Goal: Transaction & Acquisition: Book appointment/travel/reservation

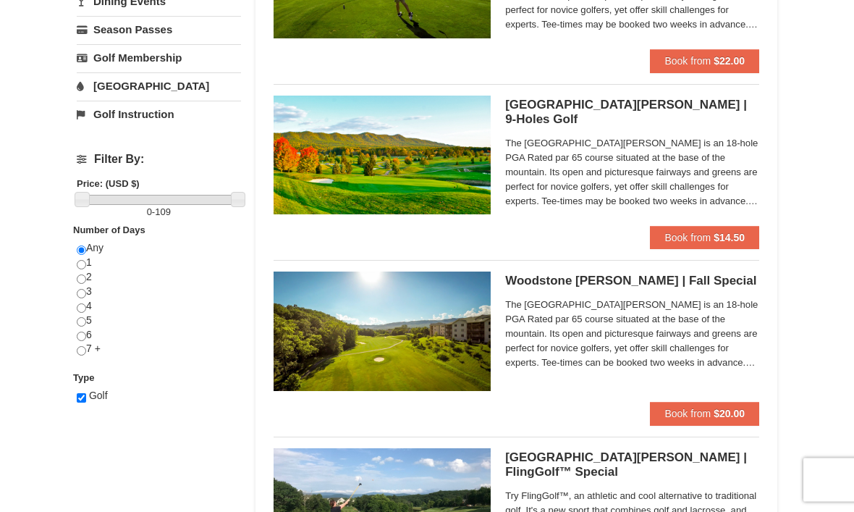
scroll to position [413, 0]
click at [720, 411] on strong "$20.00" at bounding box center [729, 414] width 31 height 12
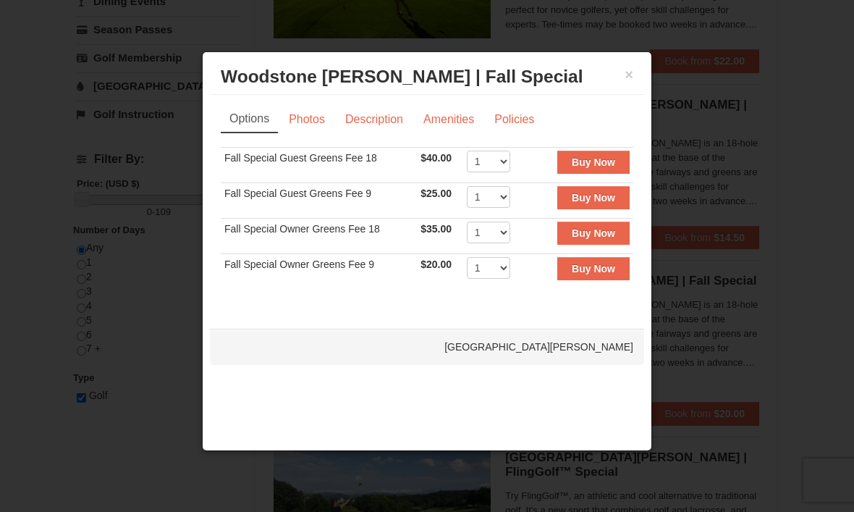
click at [296, 127] on link "Photos" at bounding box center [306, 120] width 55 height 28
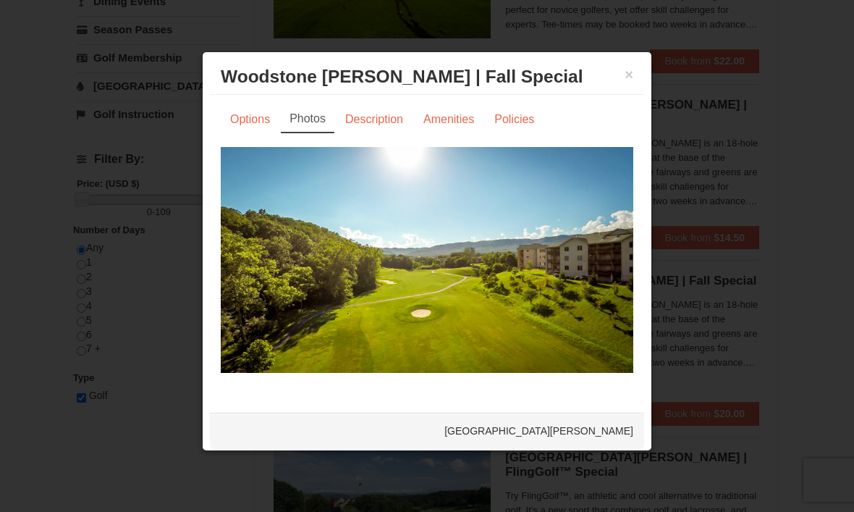
click at [357, 121] on link "Description" at bounding box center [374, 120] width 77 height 28
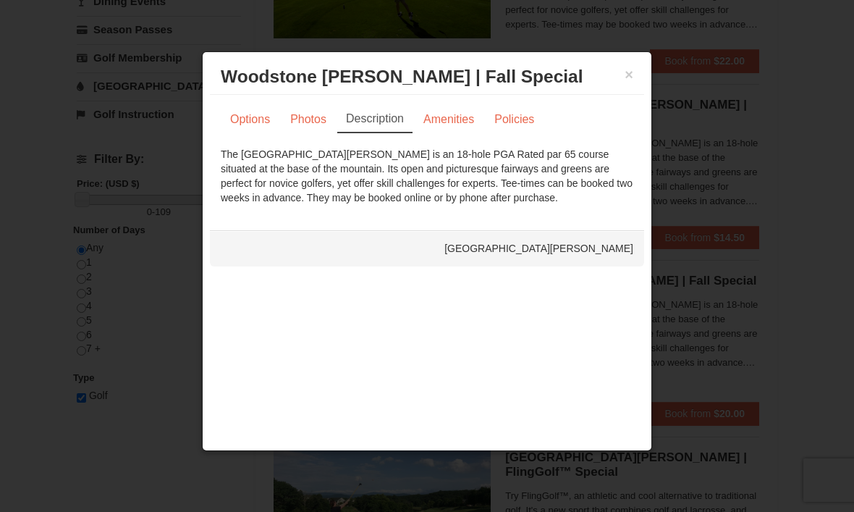
click at [439, 122] on link "Amenities" at bounding box center [449, 120] width 70 height 28
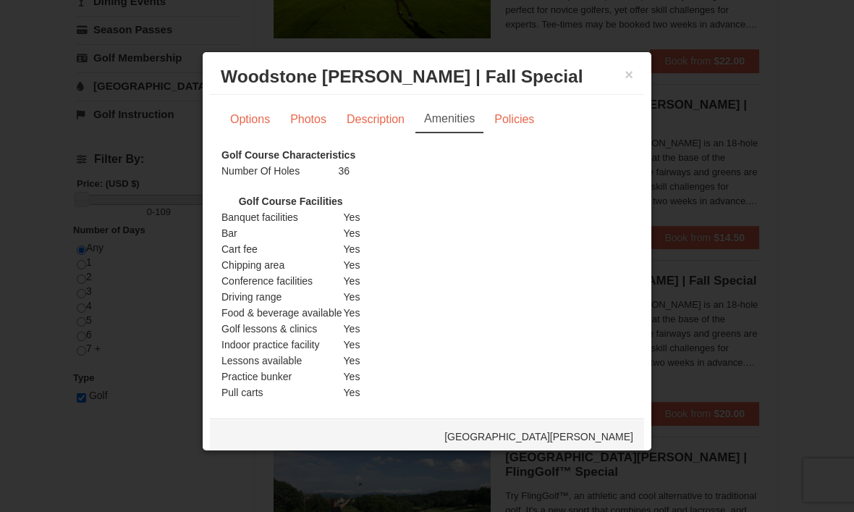
click at [510, 122] on link "Policies" at bounding box center [514, 120] width 59 height 28
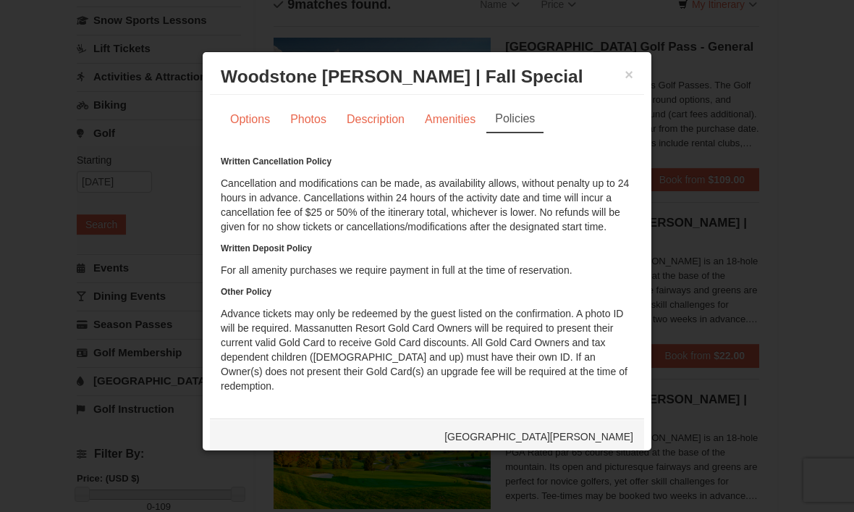
scroll to position [113, 0]
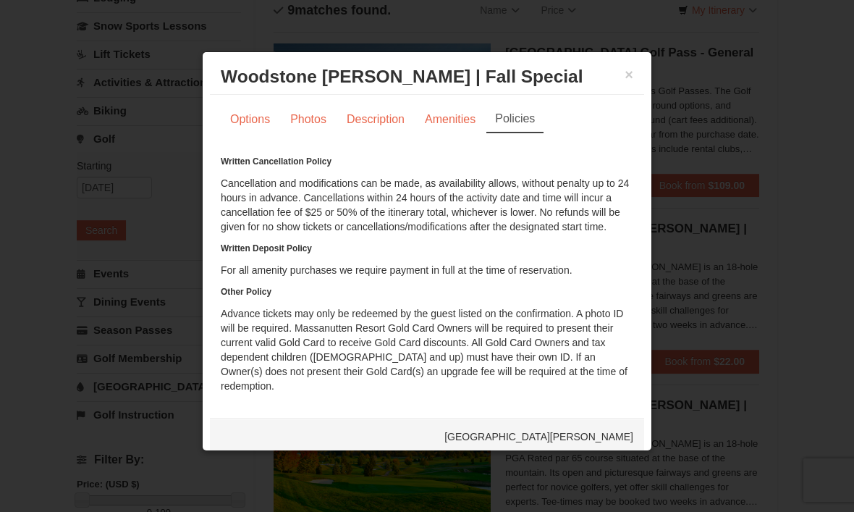
click at [247, 126] on link "Options" at bounding box center [250, 120] width 59 height 28
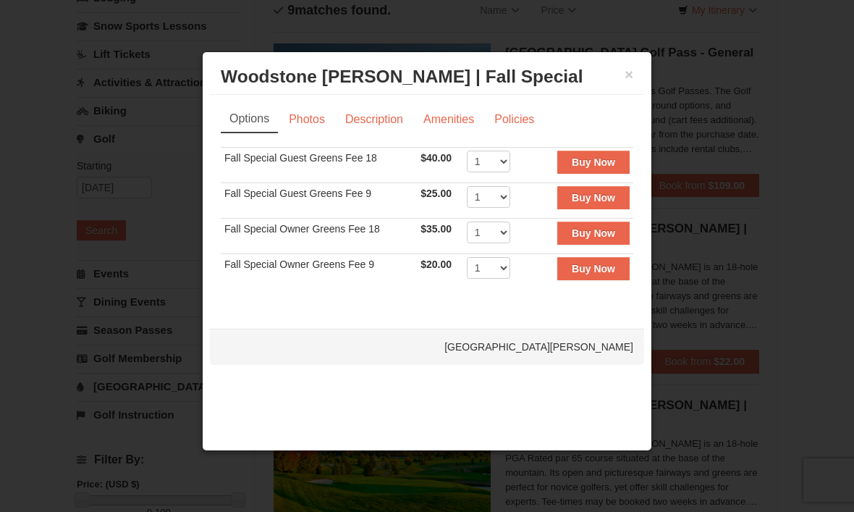
click at [38, 409] on div at bounding box center [427, 256] width 854 height 512
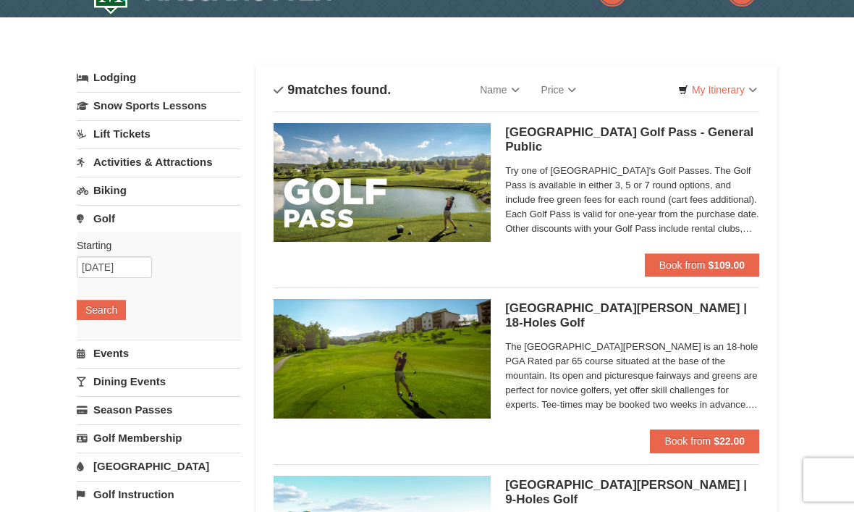
scroll to position [0, 0]
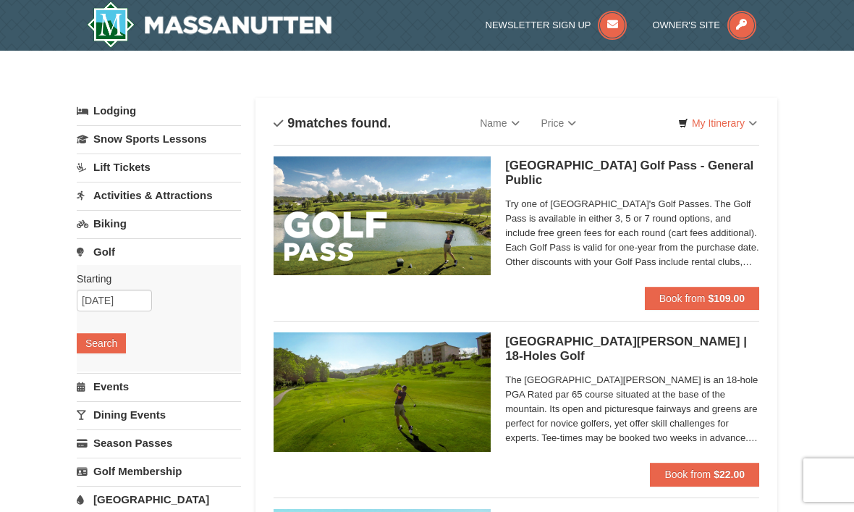
click at [733, 298] on strong "$109.00" at bounding box center [726, 298] width 37 height 12
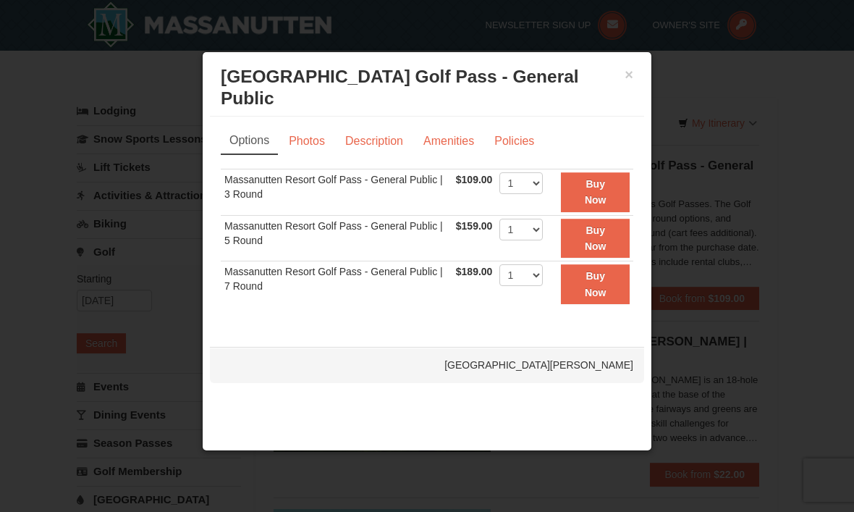
click at [298, 127] on link "Photos" at bounding box center [306, 141] width 55 height 28
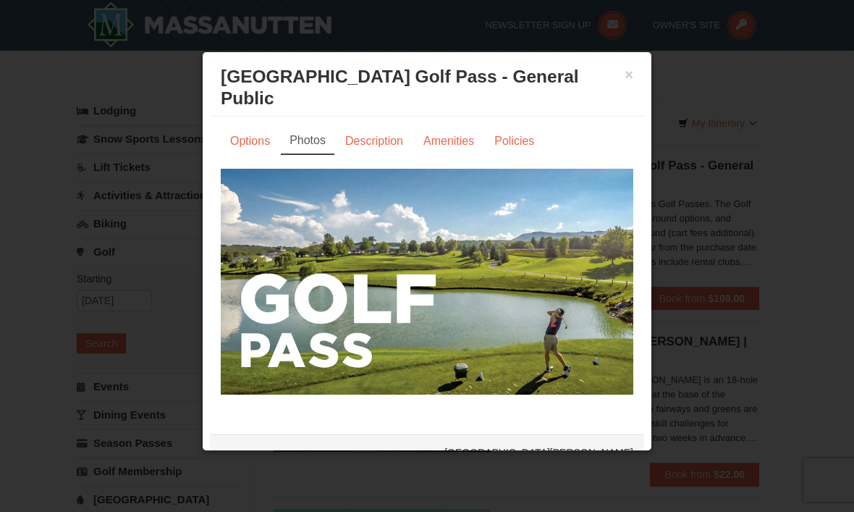
click at [249, 127] on link "Options" at bounding box center [250, 141] width 59 height 28
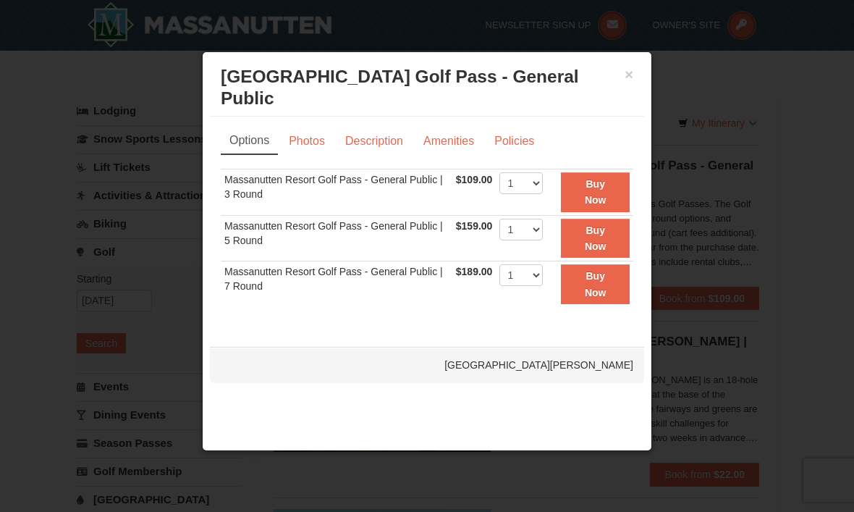
click at [633, 74] on button "×" at bounding box center [629, 74] width 9 height 14
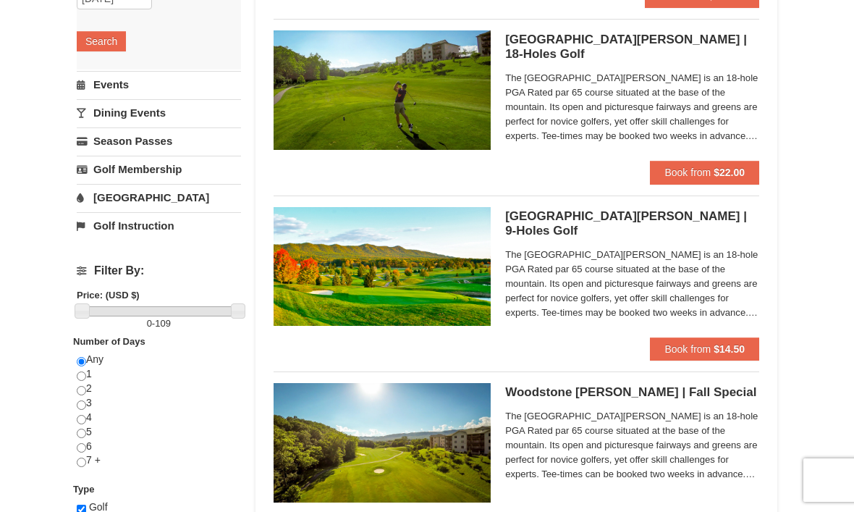
scroll to position [300, 0]
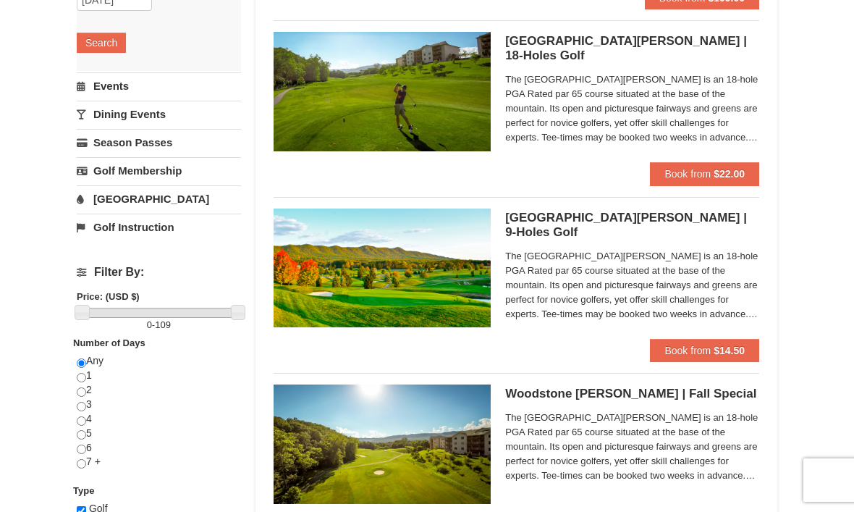
click at [736, 175] on strong "$22.00" at bounding box center [729, 174] width 31 height 12
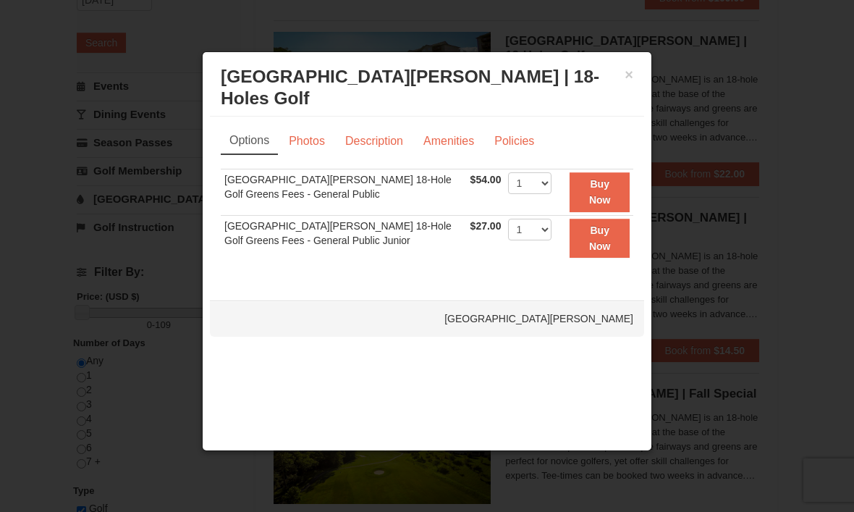
click at [29, 238] on div at bounding box center [427, 256] width 854 height 512
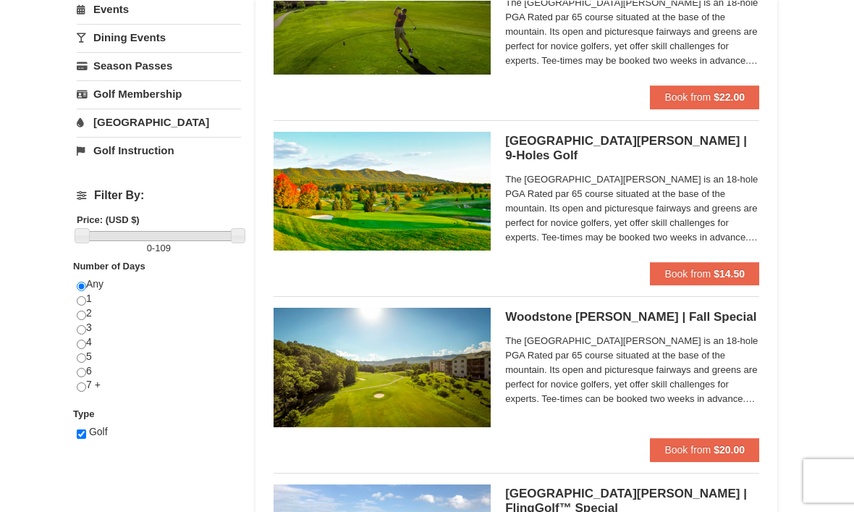
click at [744, 452] on strong "$20.00" at bounding box center [729, 449] width 31 height 12
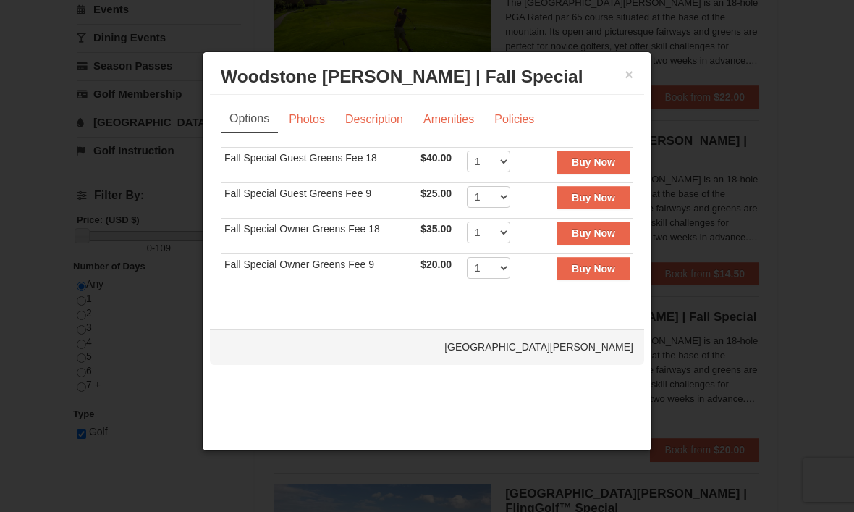
click at [38, 258] on div at bounding box center [427, 256] width 854 height 512
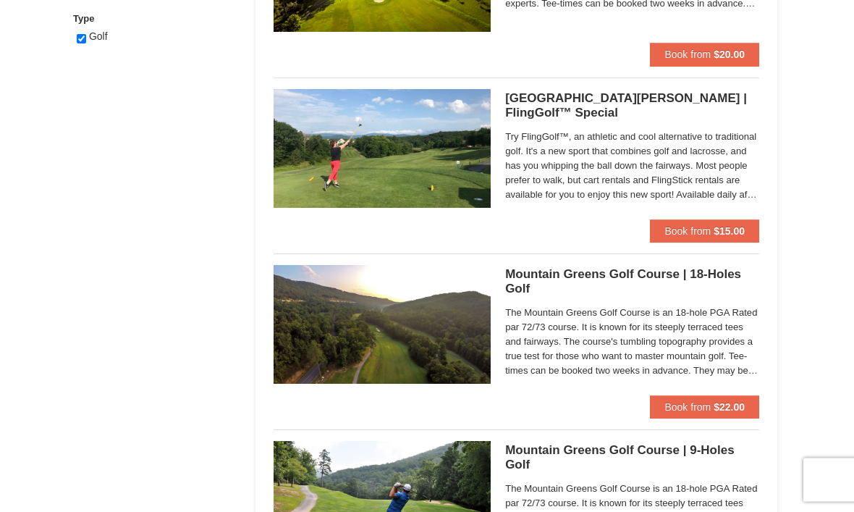
scroll to position [804, 0]
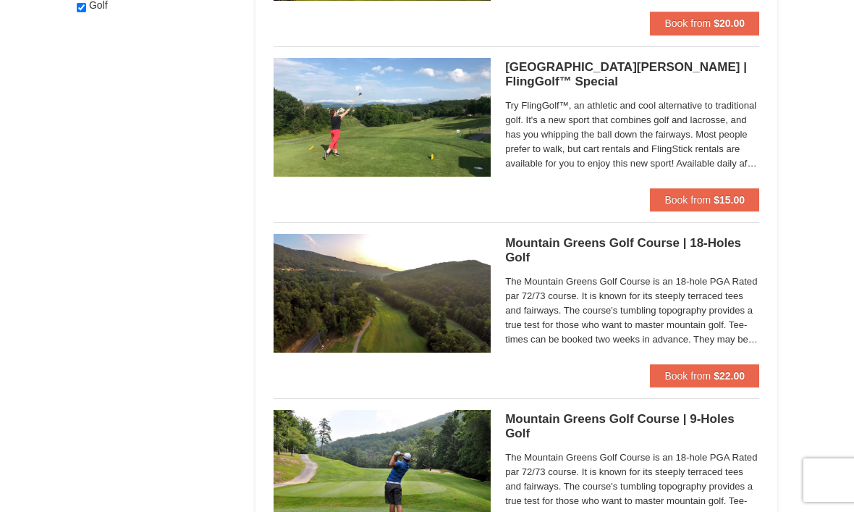
click at [736, 379] on strong "$22.00" at bounding box center [729, 376] width 31 height 12
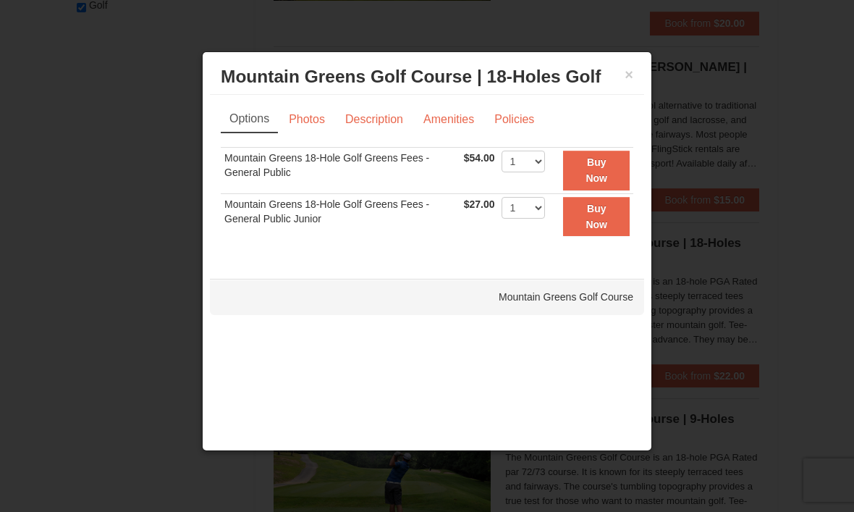
click at [61, 265] on div at bounding box center [427, 256] width 854 height 512
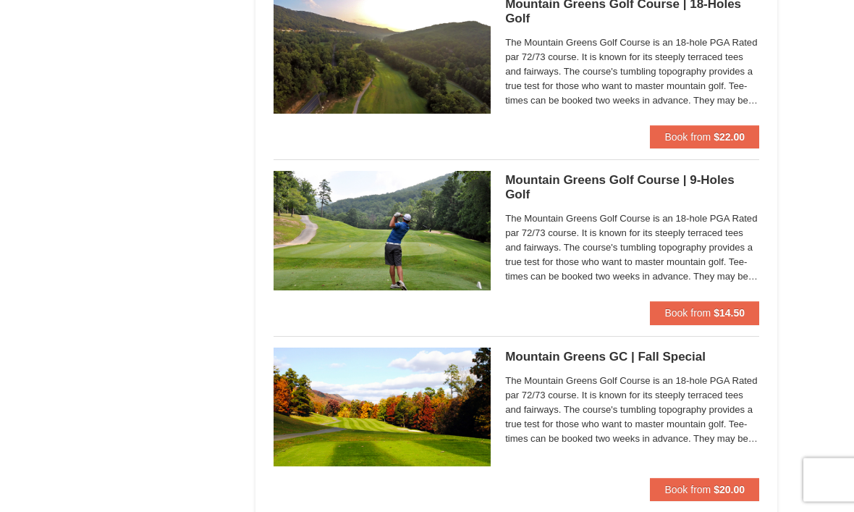
scroll to position [1153, 0]
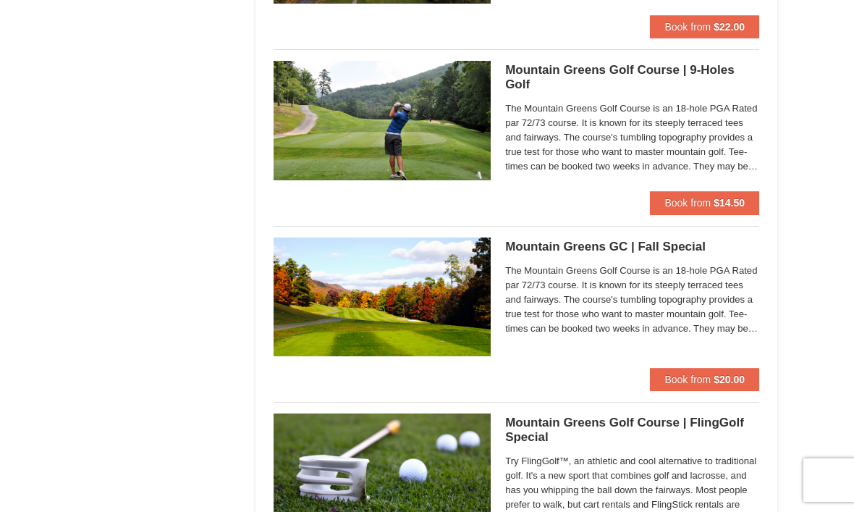
click at [736, 384] on button "Book from $20.00" at bounding box center [704, 379] width 109 height 23
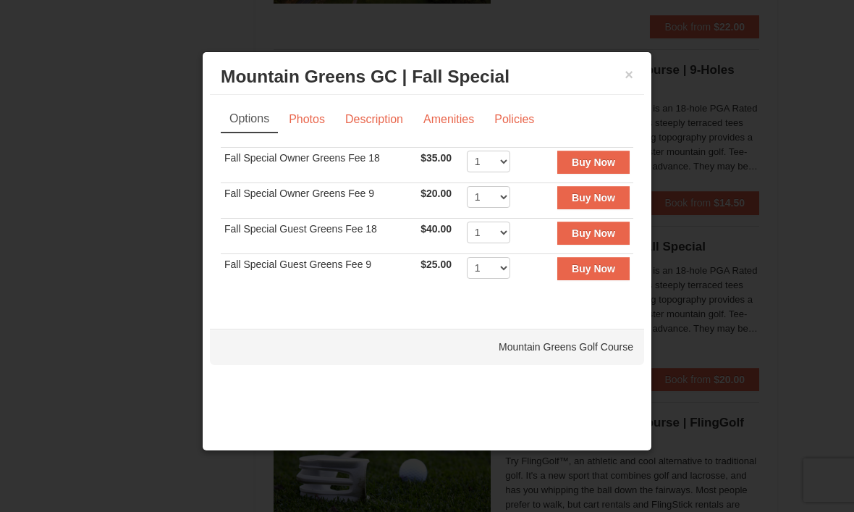
click at [69, 320] on div at bounding box center [427, 256] width 854 height 512
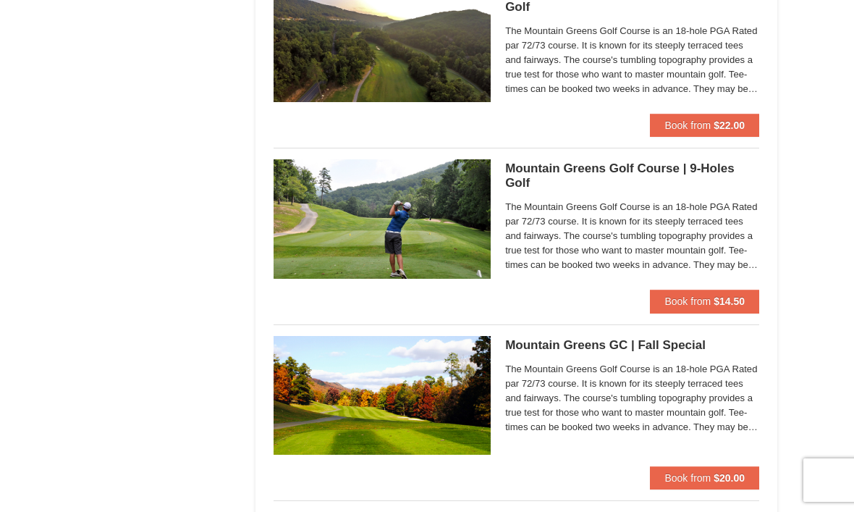
scroll to position [1056, 0]
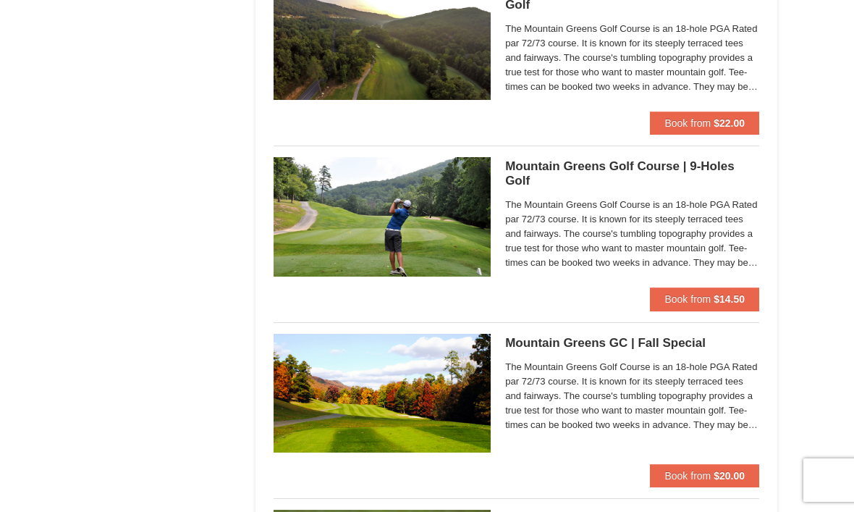
click at [744, 474] on strong "$20.00" at bounding box center [729, 476] width 31 height 12
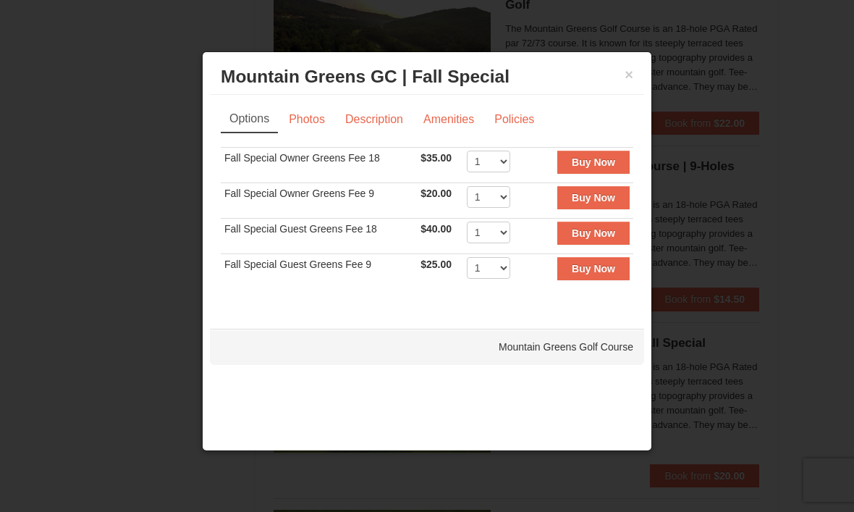
click at [631, 82] on button "×" at bounding box center [629, 74] width 9 height 14
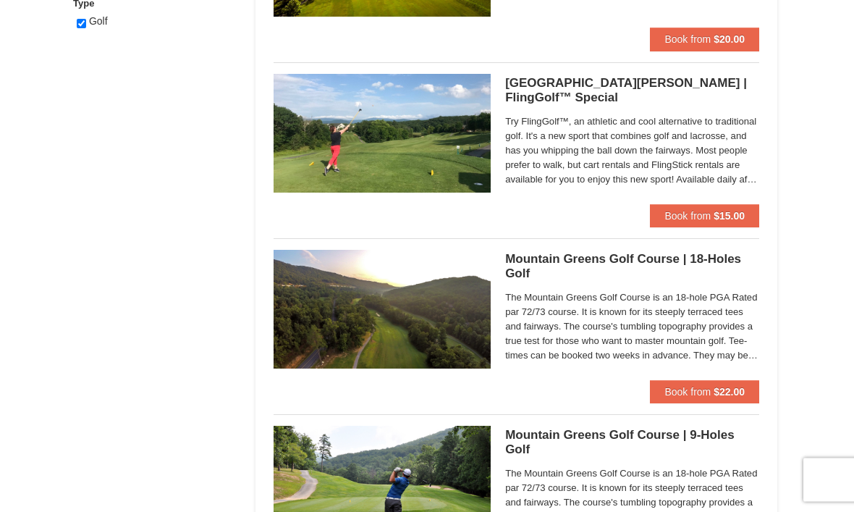
scroll to position [786, 0]
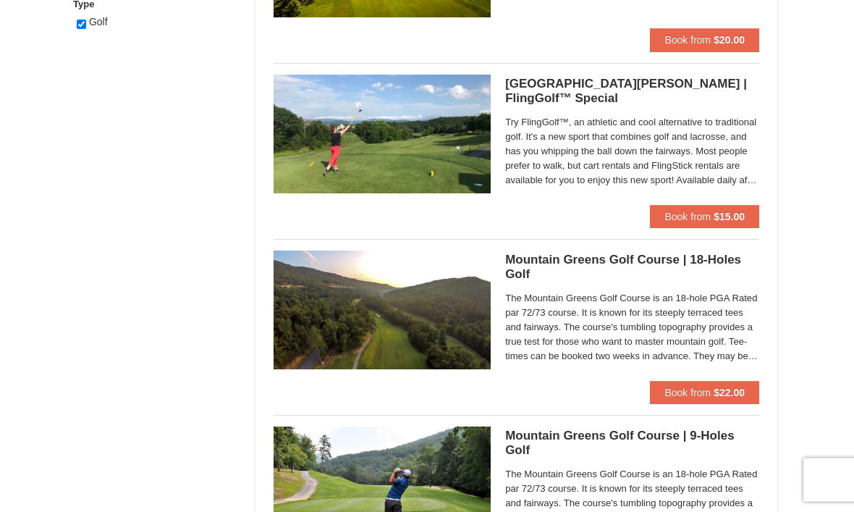
click at [717, 397] on button "Book from $22.00" at bounding box center [704, 393] width 109 height 23
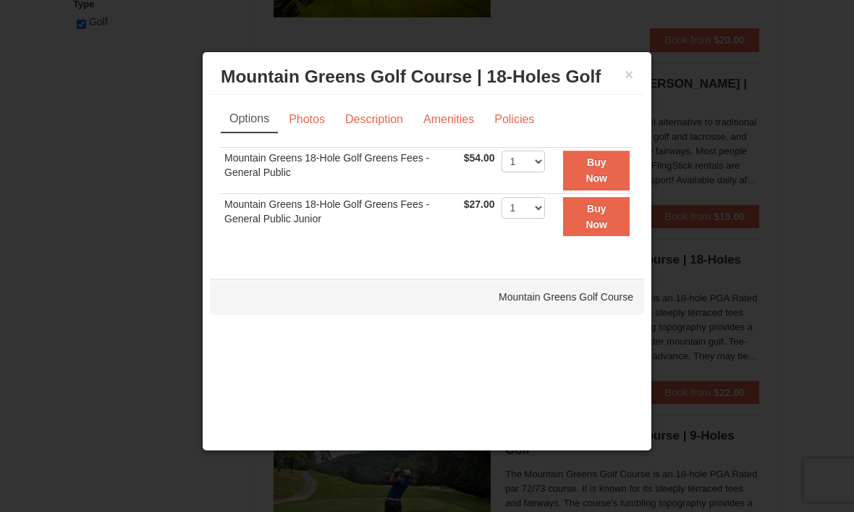
click at [631, 77] on button "×" at bounding box center [629, 74] width 9 height 14
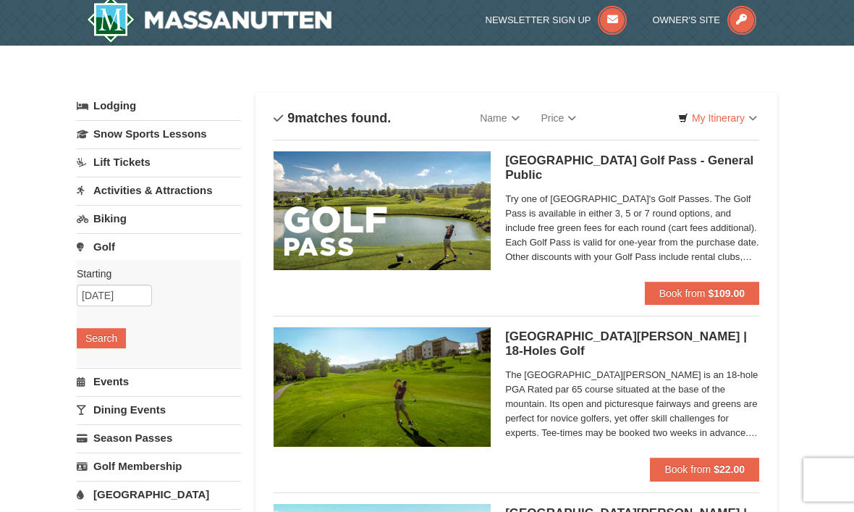
scroll to position [0, 0]
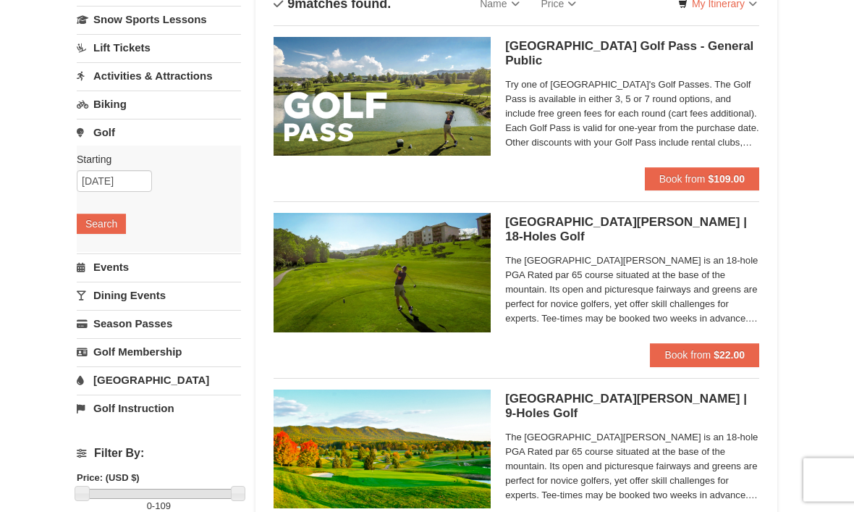
scroll to position [75, 0]
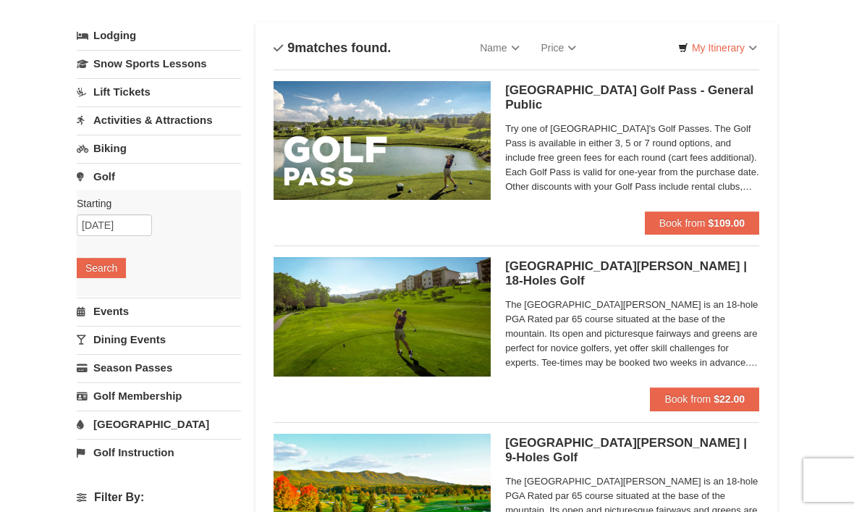
click at [740, 227] on strong "$109.00" at bounding box center [726, 223] width 37 height 12
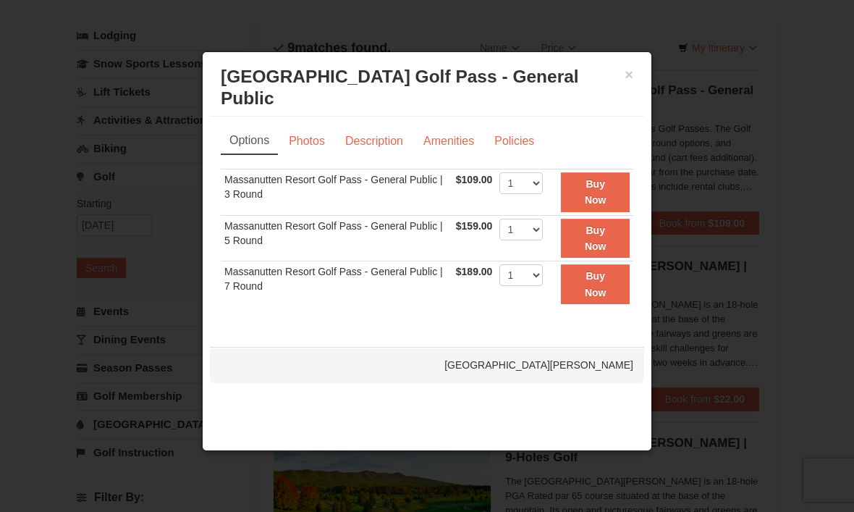
click at [628, 82] on button "×" at bounding box center [629, 74] width 9 height 14
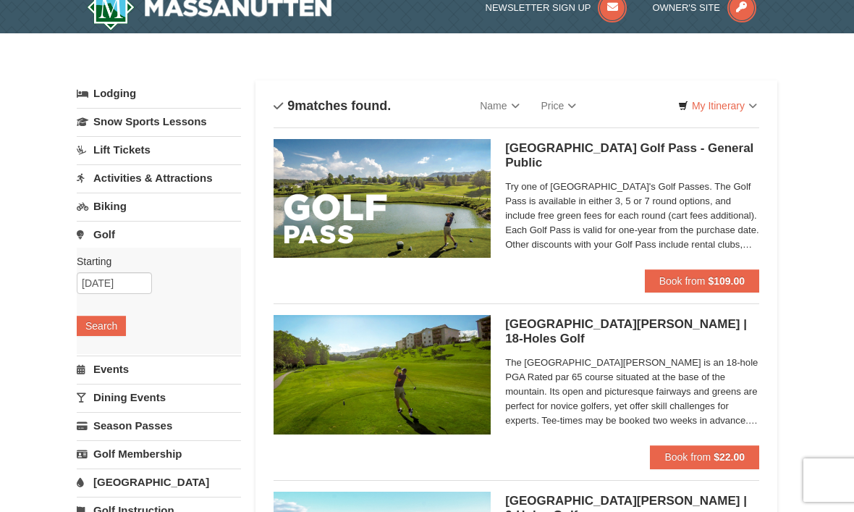
scroll to position [0, 0]
